Goal: Find specific page/section: Find specific page/section

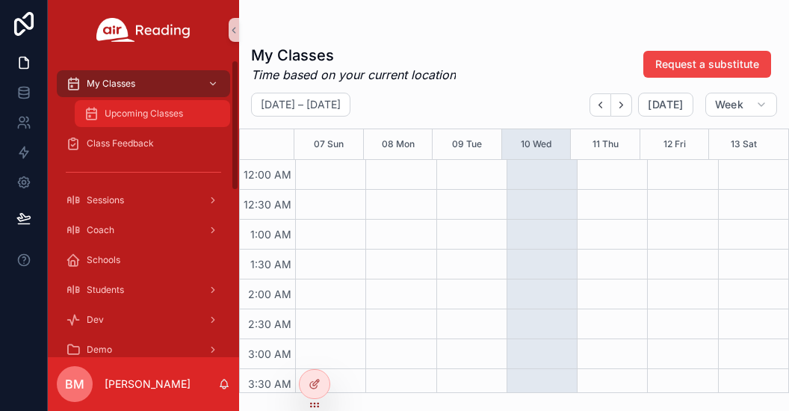
click at [181, 103] on div "Upcoming Classes" at bounding box center [152, 114] width 137 height 24
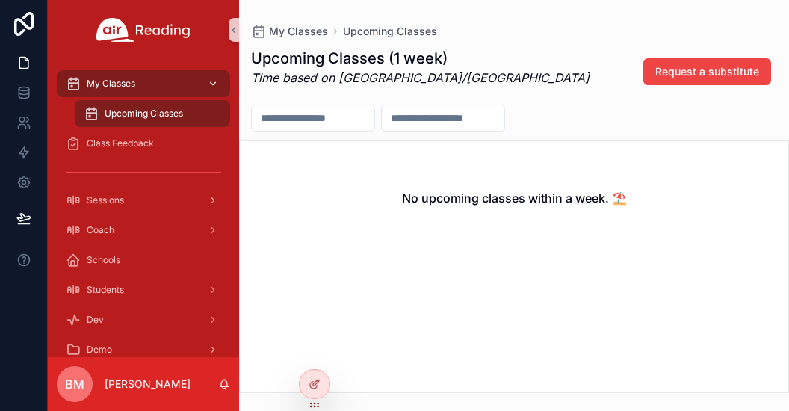
click at [167, 81] on div "My Classes" at bounding box center [143, 84] width 155 height 24
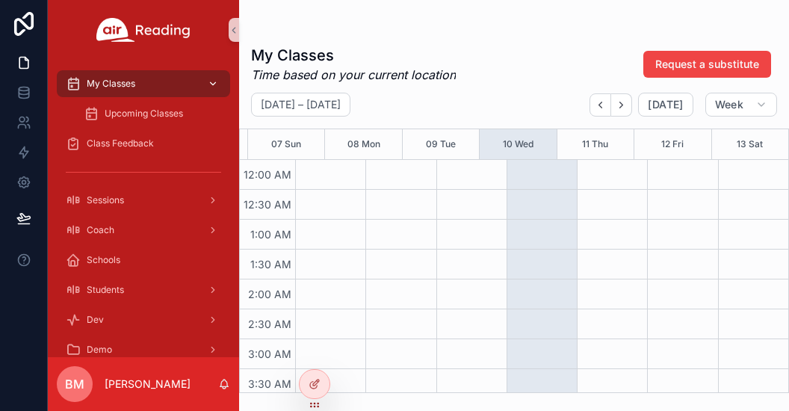
click at [168, 80] on div "My Classes" at bounding box center [143, 84] width 155 height 24
click at [212, 81] on icon "scrollable content" at bounding box center [213, 83] width 10 height 10
click at [215, 83] on icon "scrollable content" at bounding box center [213, 83] width 5 height 3
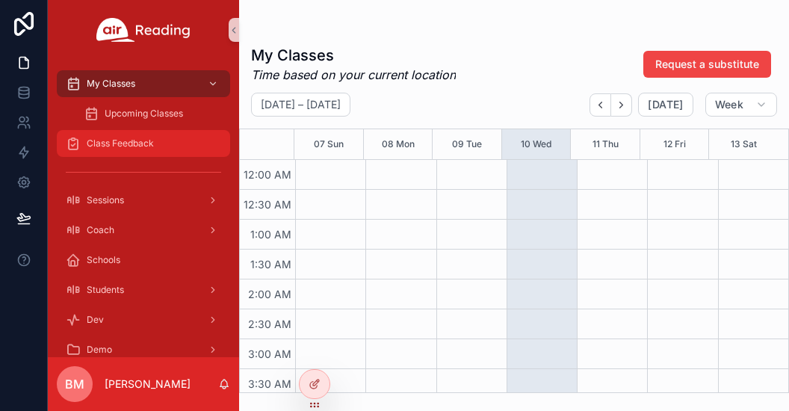
click at [179, 136] on div "Class Feedback" at bounding box center [143, 143] width 155 height 24
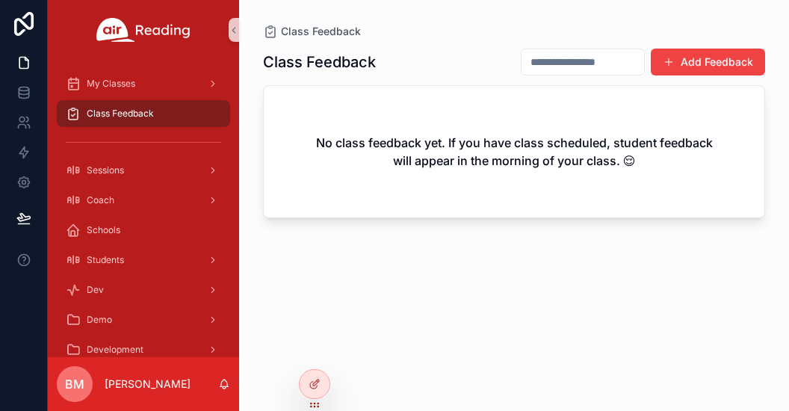
click at [747, 273] on div "Class Feedback Add Feedback No class feedback yet. If you have class scheduled,…" at bounding box center [514, 216] width 502 height 354
